Goal: Task Accomplishment & Management: Manage account settings

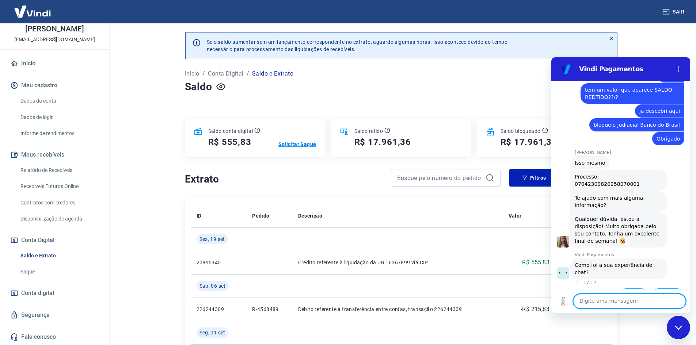
click at [307, 144] on p "Solicitar Saque" at bounding box center [297, 144] width 38 height 7
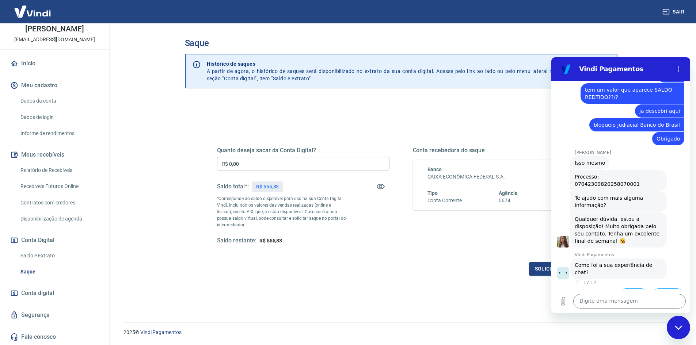
click at [303, 161] on input "R$ 0,00" at bounding box center [303, 164] width 172 height 14
type input "R$ 555,83"
click at [675, 38] on main "Saque Histórico de saques A partir de agora, o histórico de saques será disponi…" at bounding box center [401, 184] width 590 height 322
click at [626, 289] on button "Boa 👍" at bounding box center [634, 299] width 30 height 21
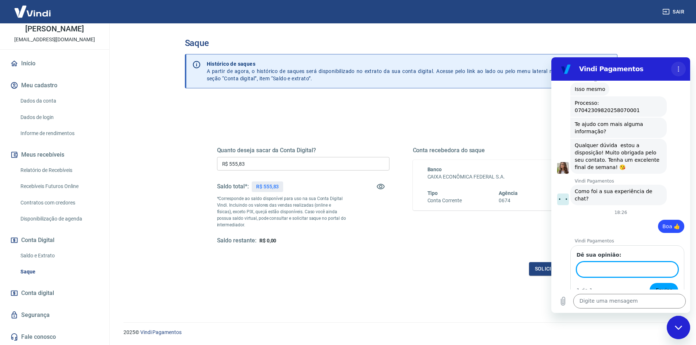
scroll to position [449, 0]
click at [680, 69] on icon "Menu de opções" at bounding box center [678, 69] width 6 height 6
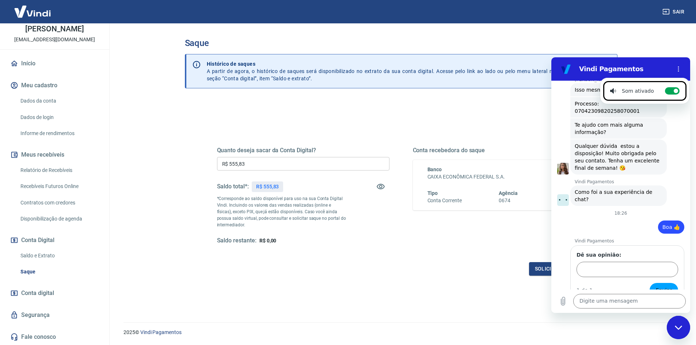
click at [641, 36] on main "Saque Histórico de saques A partir de agora, o histórico de saques será disponi…" at bounding box center [401, 184] width 590 height 322
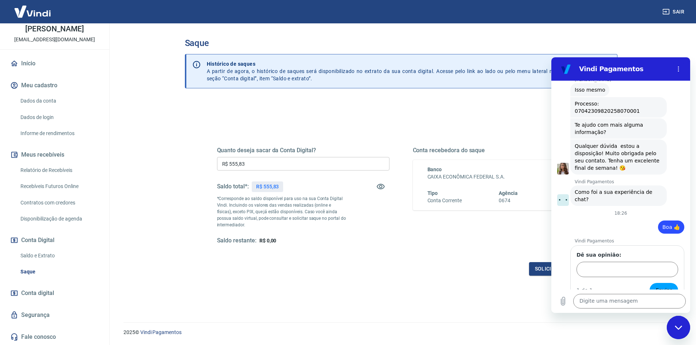
click at [493, 272] on div "Solicitar saque" at bounding box center [401, 269] width 368 height 14
click at [537, 266] on button "Solicitar saque" at bounding box center [557, 269] width 56 height 14
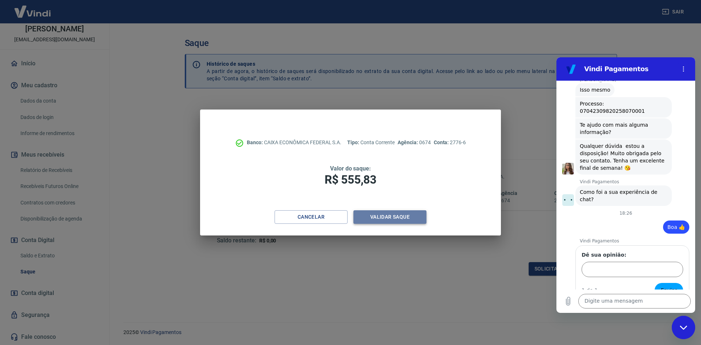
click at [388, 216] on button "Validar saque" at bounding box center [390, 217] width 73 height 14
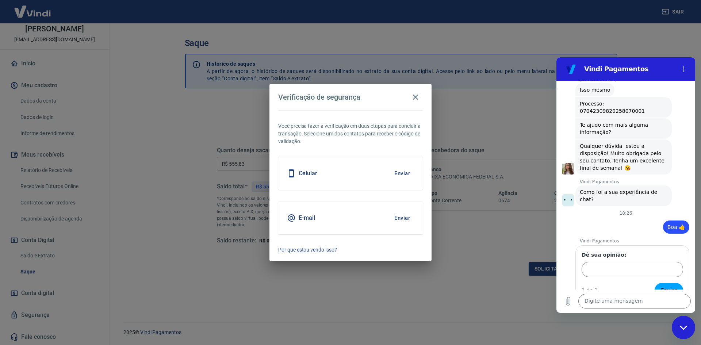
click at [403, 173] on button "Enviar" at bounding box center [402, 173] width 24 height 15
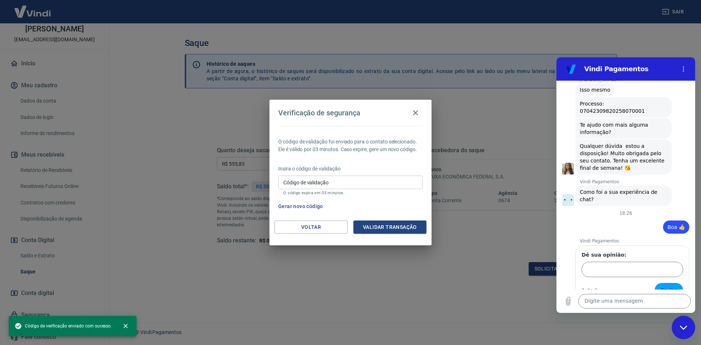
click at [369, 181] on input "Código de validação" at bounding box center [350, 183] width 145 height 14
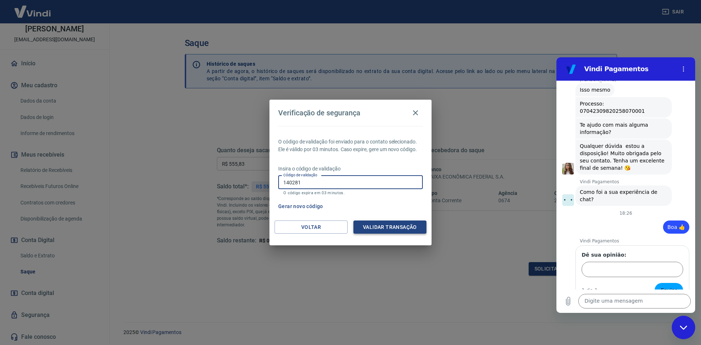
type input "140281"
click at [397, 229] on button "Validar transação" at bounding box center [390, 228] width 73 height 14
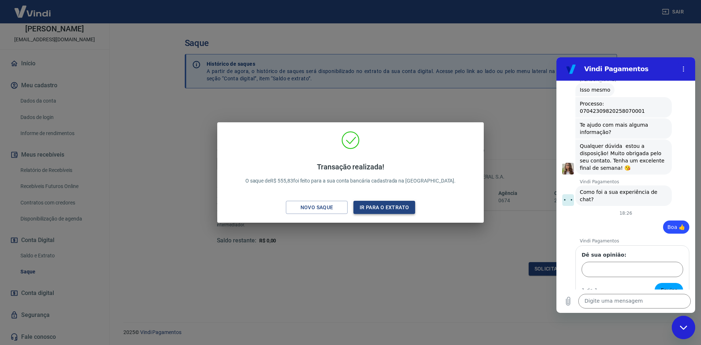
click at [373, 202] on button "Ir para o extrato" at bounding box center [385, 208] width 62 height 14
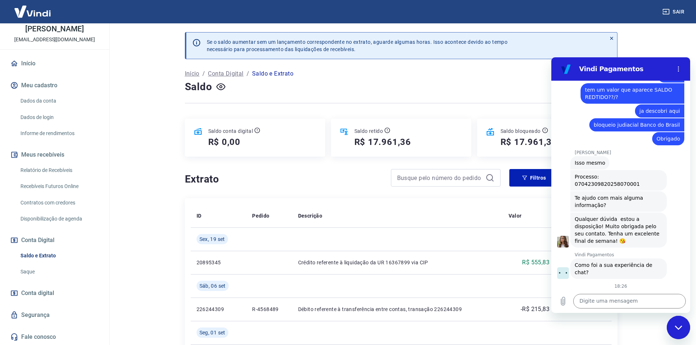
scroll to position [339, 0]
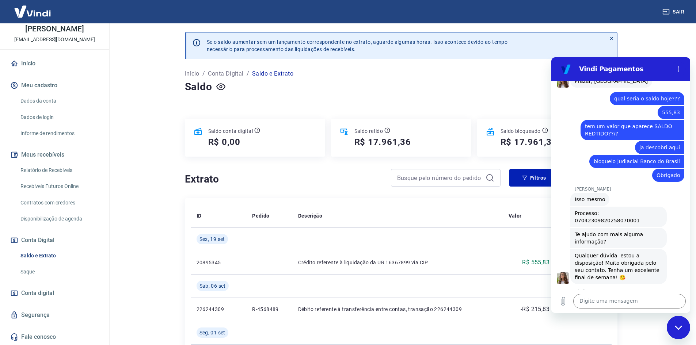
click at [393, 98] on div at bounding box center [401, 103] width 432 height 18
click at [37, 99] on link "Dados da conta" at bounding box center [59, 101] width 83 height 15
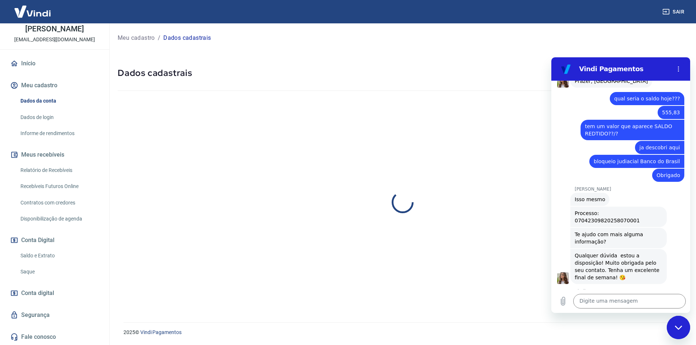
select select "DF"
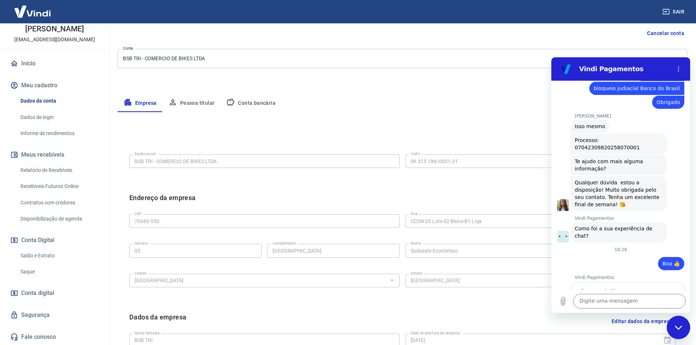
scroll to position [449, 0]
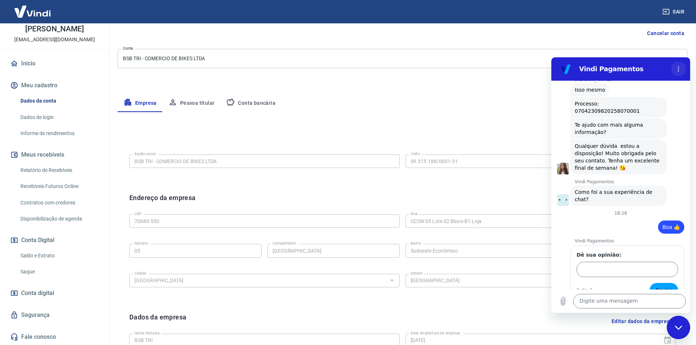
click at [678, 66] on icon "Menu de opções" at bounding box center [678, 69] width 6 height 6
click at [455, 46] on div "Meu cadastro / Dados cadastrais Dados cadastrais Cancelar conta Conta BSB TRI -…" at bounding box center [402, 186] width 587 height 472
